Goal: Information Seeking & Learning: Learn about a topic

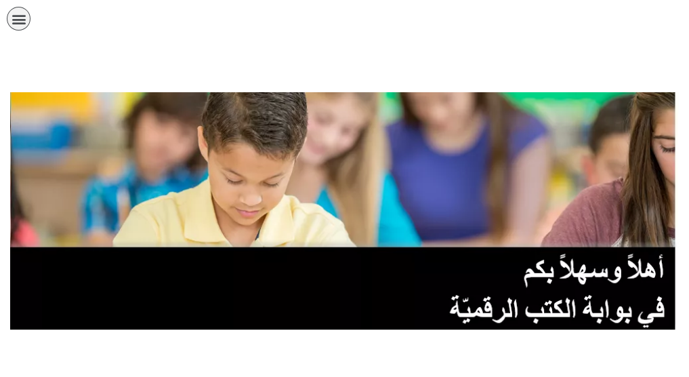
click at [0, 0] on link "الصف الحادي عشر" at bounding box center [0, 0] width 0 height 0
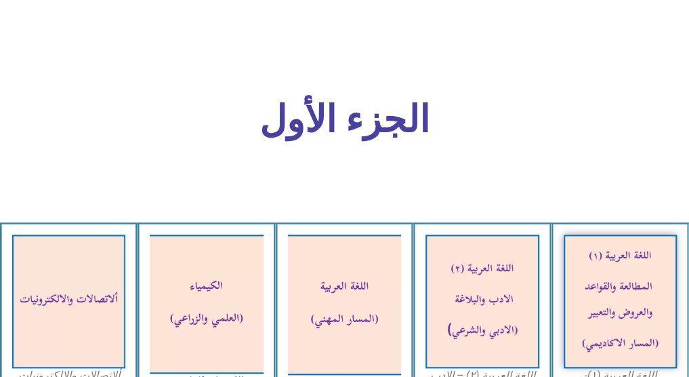
scroll to position [423, 0]
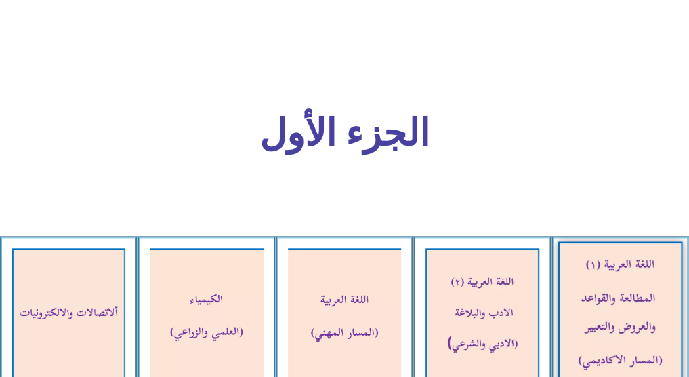
click at [610, 242] on img at bounding box center [619, 315] width 125 height 146
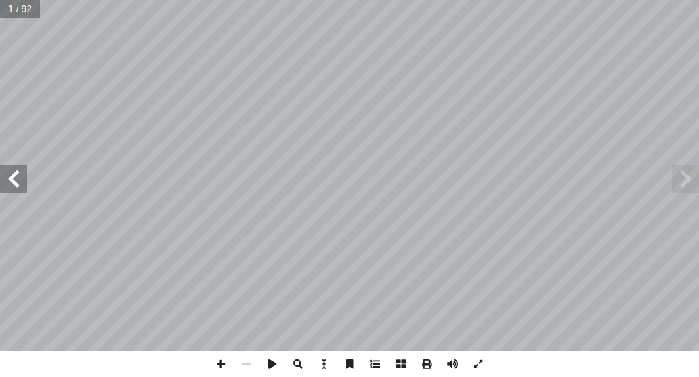
click at [15, 182] on span at bounding box center [13, 178] width 27 height 27
click at [377, 367] on span at bounding box center [375, 364] width 26 height 26
click at [22, 182] on span at bounding box center [13, 178] width 27 height 27
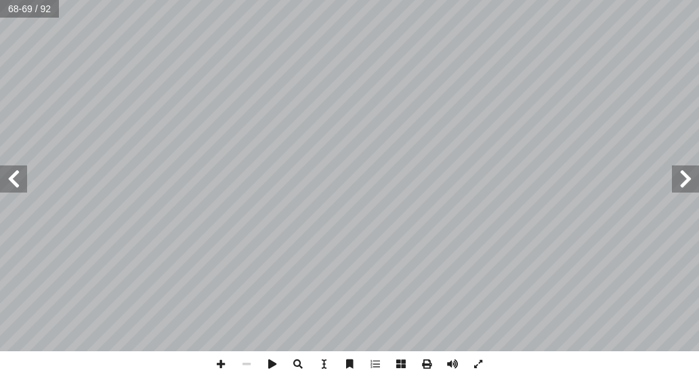
click at [12, 181] on span at bounding box center [13, 178] width 27 height 27
click at [23, 177] on span at bounding box center [13, 178] width 27 height 27
click at [13, 184] on span at bounding box center [13, 178] width 27 height 27
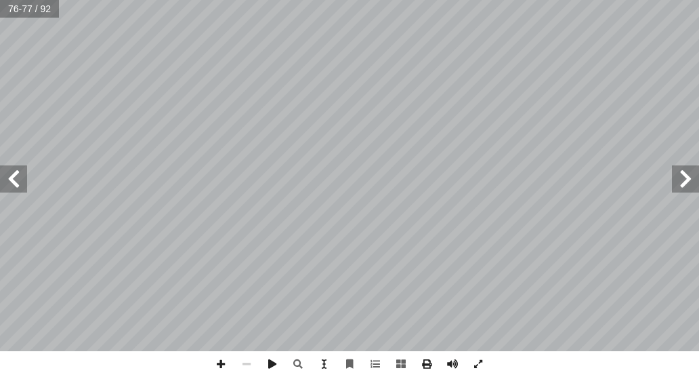
click at [13, 184] on span at bounding box center [13, 178] width 27 height 27
click at [12, 190] on span at bounding box center [13, 178] width 27 height 27
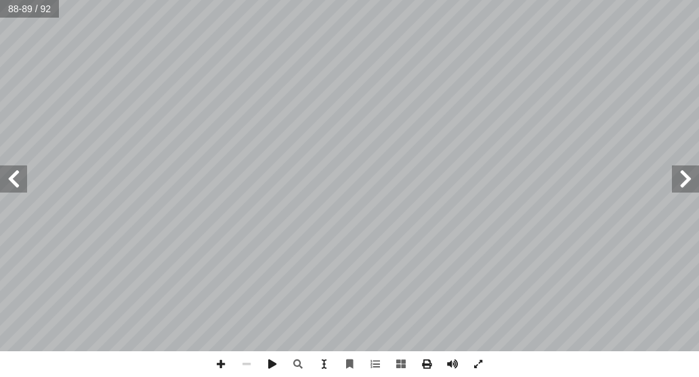
click at [12, 190] on span at bounding box center [13, 178] width 27 height 27
click at [685, 186] on span at bounding box center [685, 178] width 27 height 27
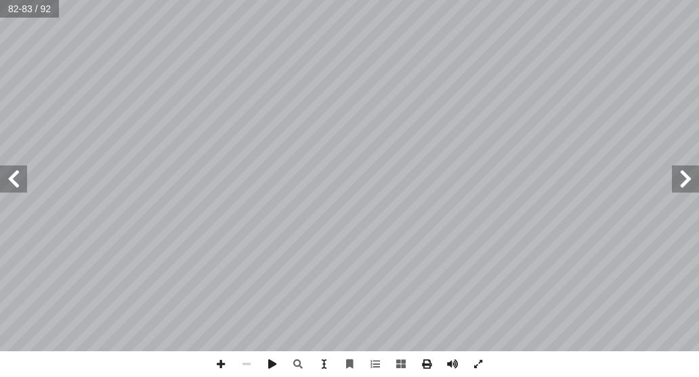
click at [15, 188] on span at bounding box center [13, 178] width 27 height 27
click at [374, 360] on span at bounding box center [375, 364] width 26 height 26
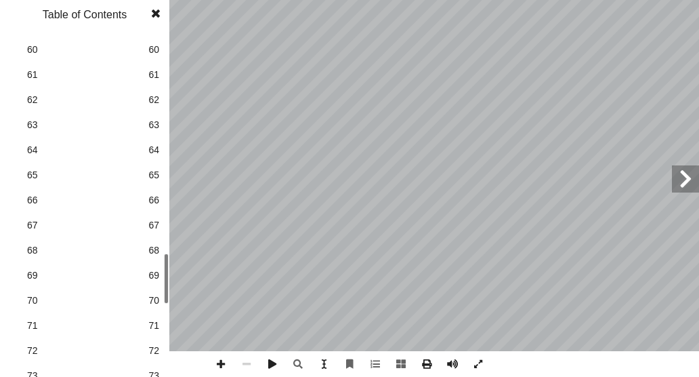
click at [153, 102] on span "62" at bounding box center [153, 100] width 11 height 14
click at [676, 181] on span at bounding box center [685, 178] width 27 height 27
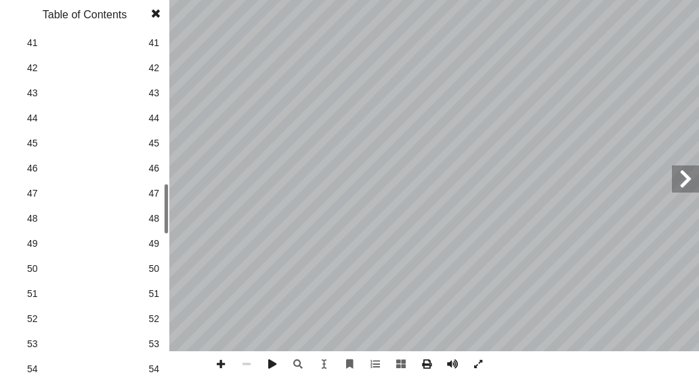
click at [171, 219] on div "5 ٢ 4 دريب ّ الت اني ّ الث تية: آ حرف العطف في الجمل ال� أ ا ني � ح مع ّ نوض . …" at bounding box center [349, 188] width 699 height 377
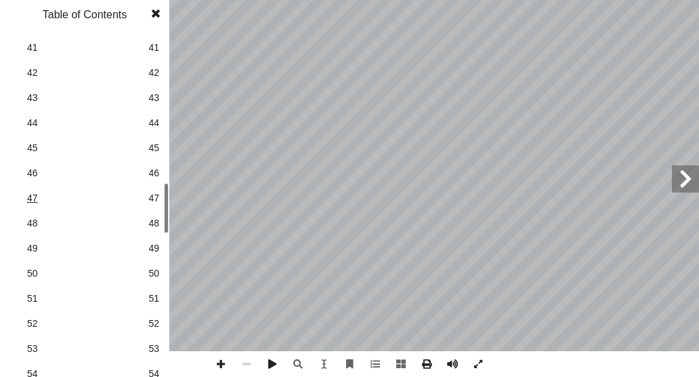
click at [140, 204] on span "47" at bounding box center [84, 198] width 115 height 14
click at [687, 182] on span at bounding box center [685, 178] width 27 height 27
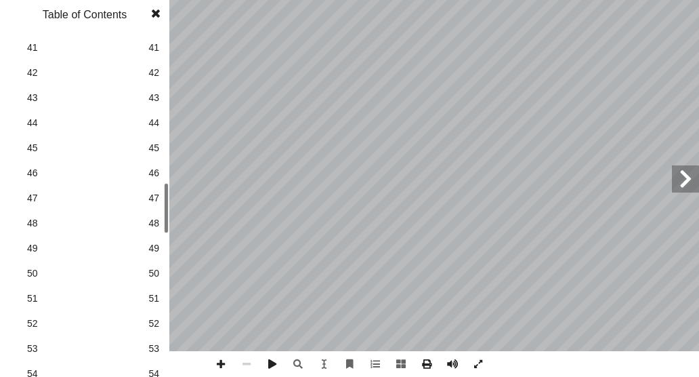
click at [687, 182] on span at bounding box center [685, 178] width 27 height 27
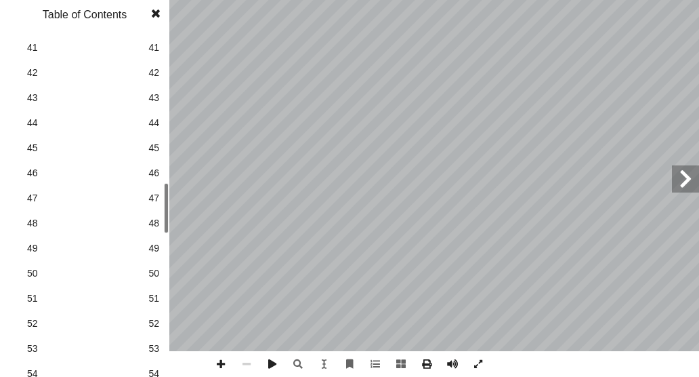
click at [687, 182] on span at bounding box center [685, 178] width 27 height 27
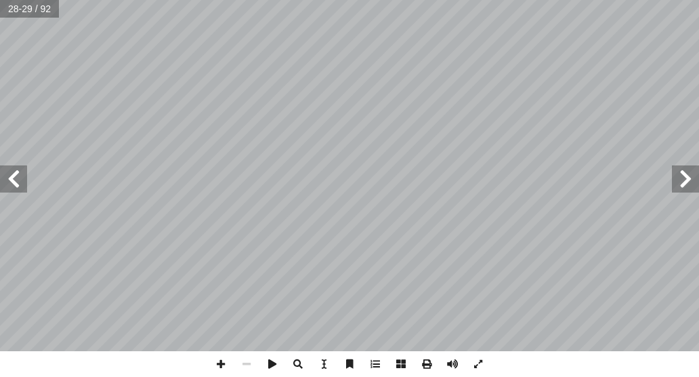
click at [18, 186] on span at bounding box center [13, 178] width 27 height 27
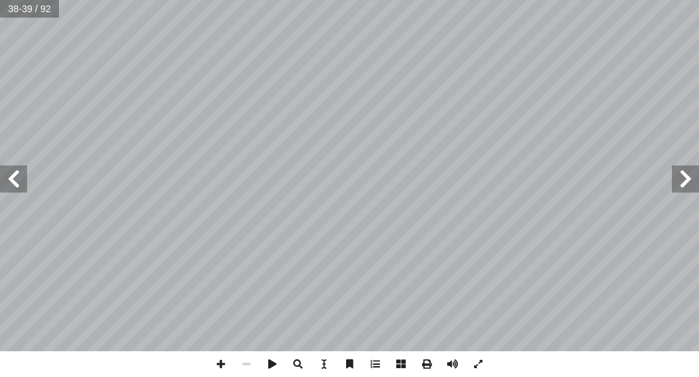
click at [679, 180] on span at bounding box center [685, 178] width 27 height 27
